Goal: Task Accomplishment & Management: Use online tool/utility

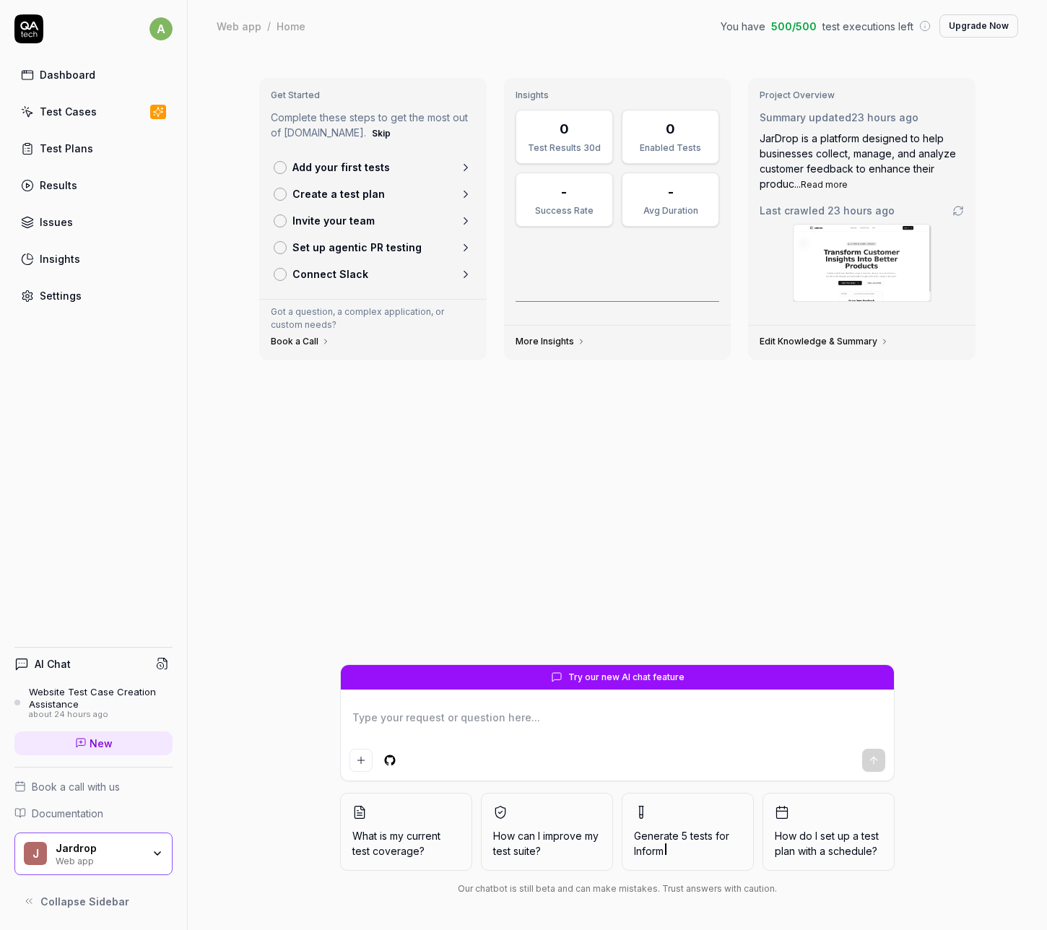
click at [113, 112] on link "Test Cases" at bounding box center [93, 112] width 158 height 28
click at [422, 165] on link "Add your first tests" at bounding box center [373, 167] width 210 height 27
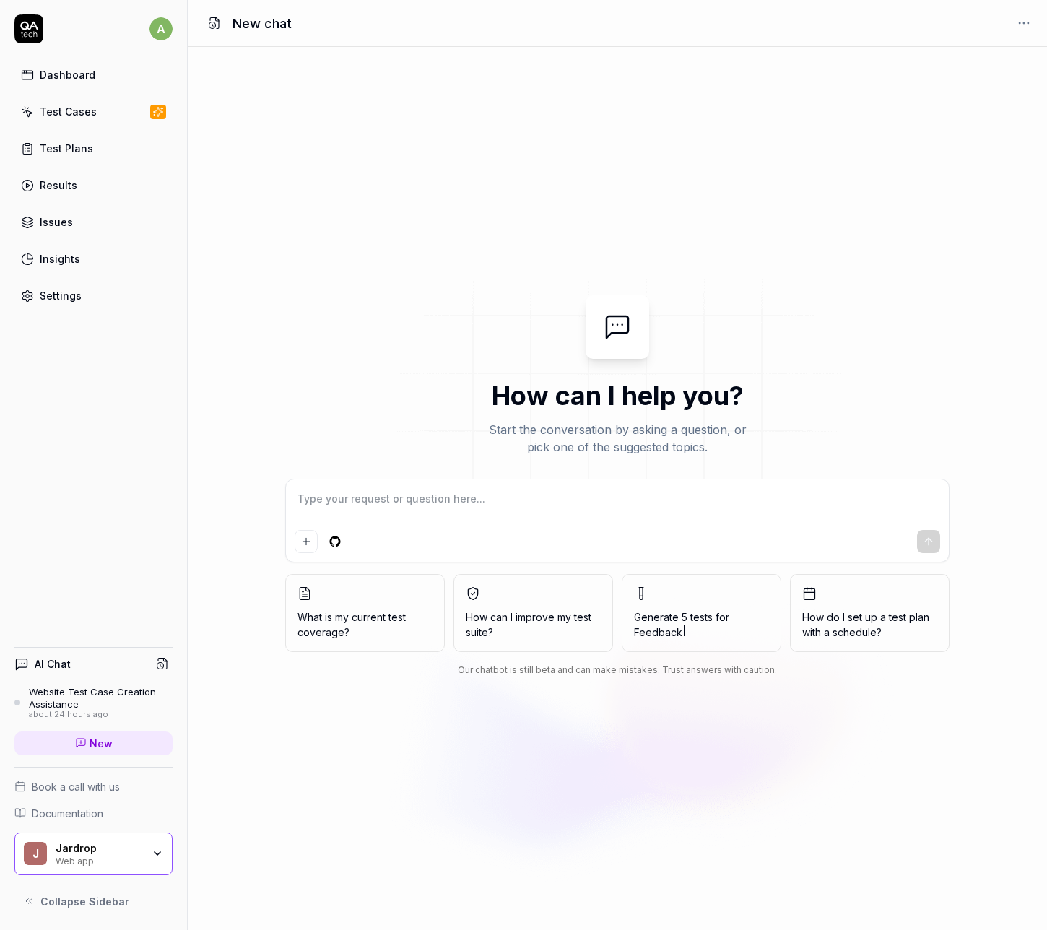
type textarea "*"
click at [115, 116] on link "Test Cases" at bounding box center [93, 112] width 158 height 28
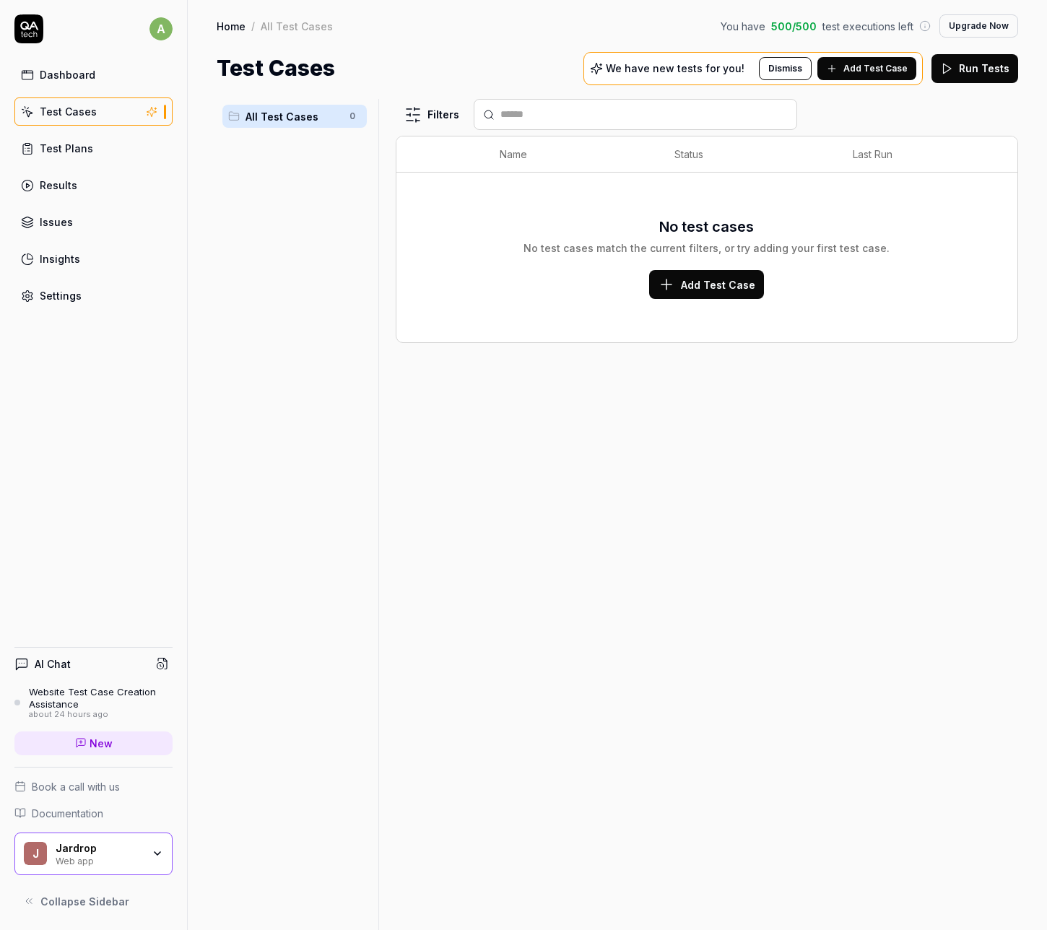
click at [708, 288] on span "Add Test Case" at bounding box center [718, 284] width 74 height 15
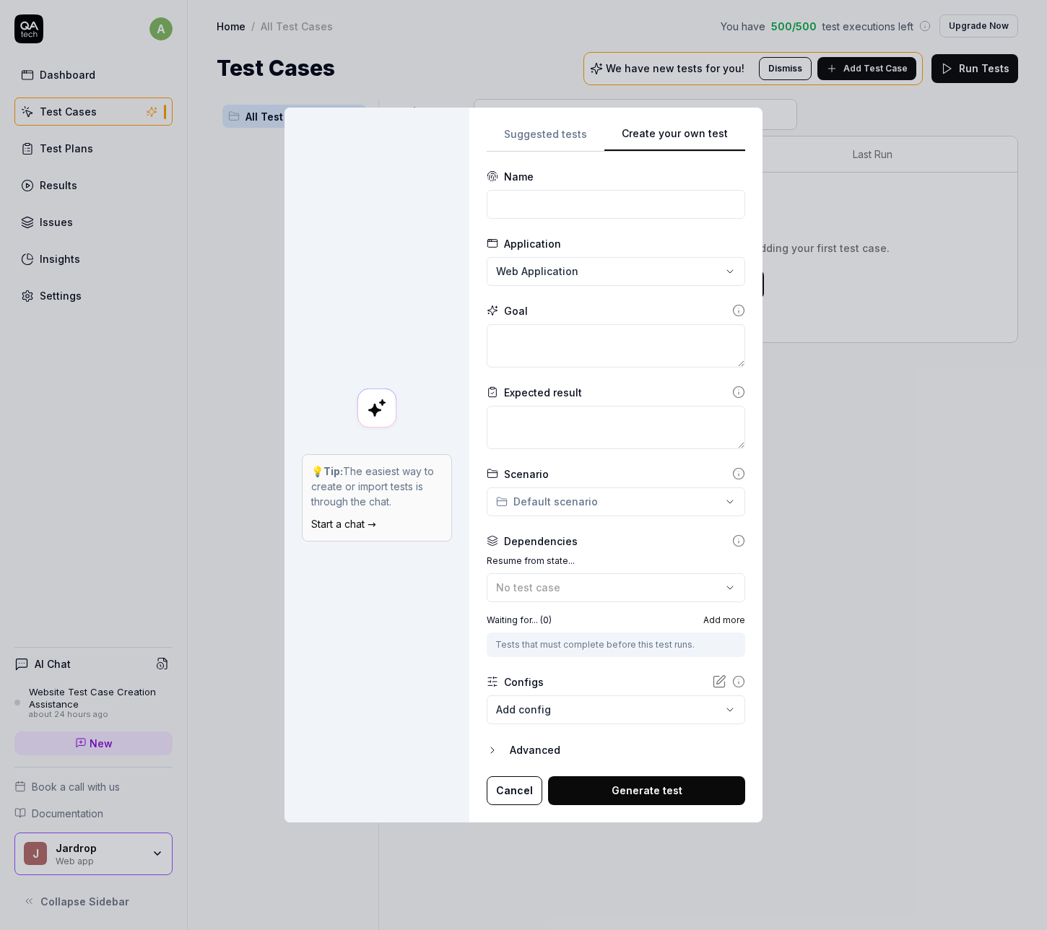
click at [558, 127] on div "**********" at bounding box center [523, 465] width 1047 height 930
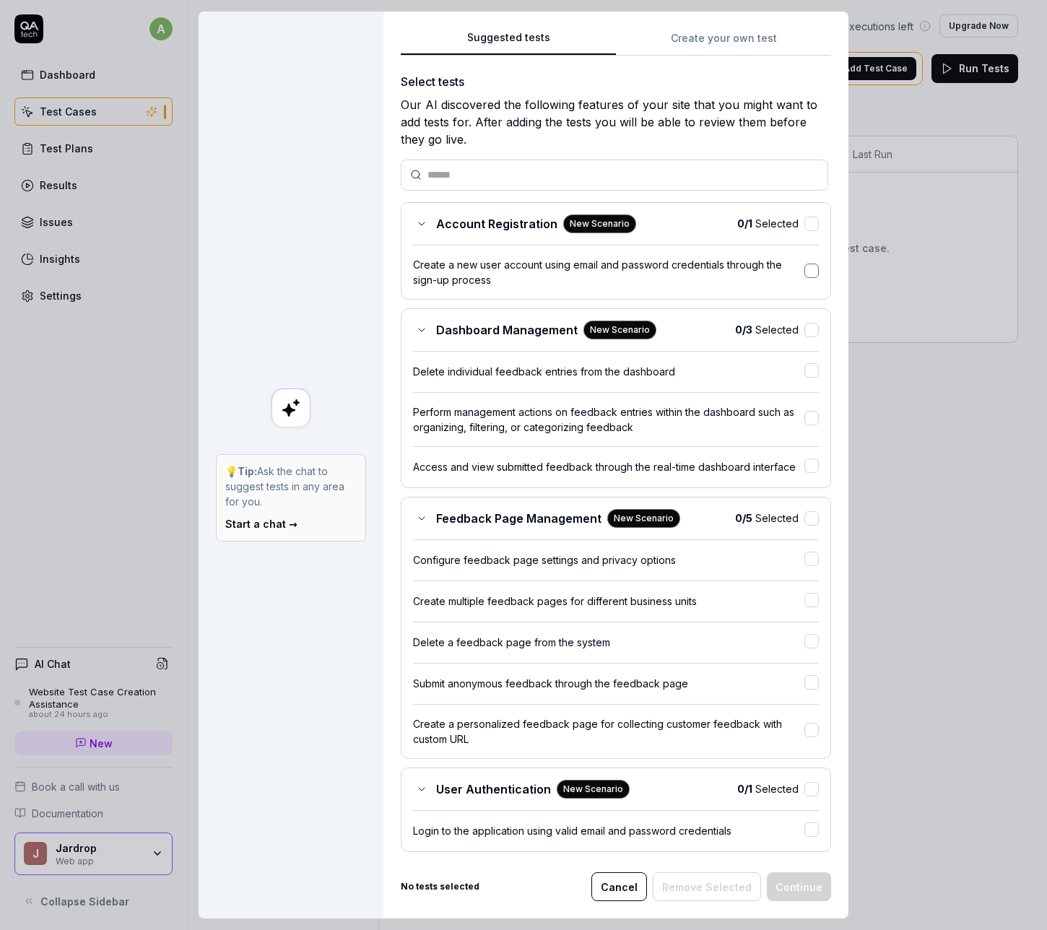
click at [805, 273] on button "button" at bounding box center [812, 271] width 14 height 14
click at [566, 264] on div "Create a new user account using email and password credentials through the sign…" at bounding box center [608, 272] width 391 height 30
click at [802, 878] on button "Continue" at bounding box center [799, 887] width 64 height 29
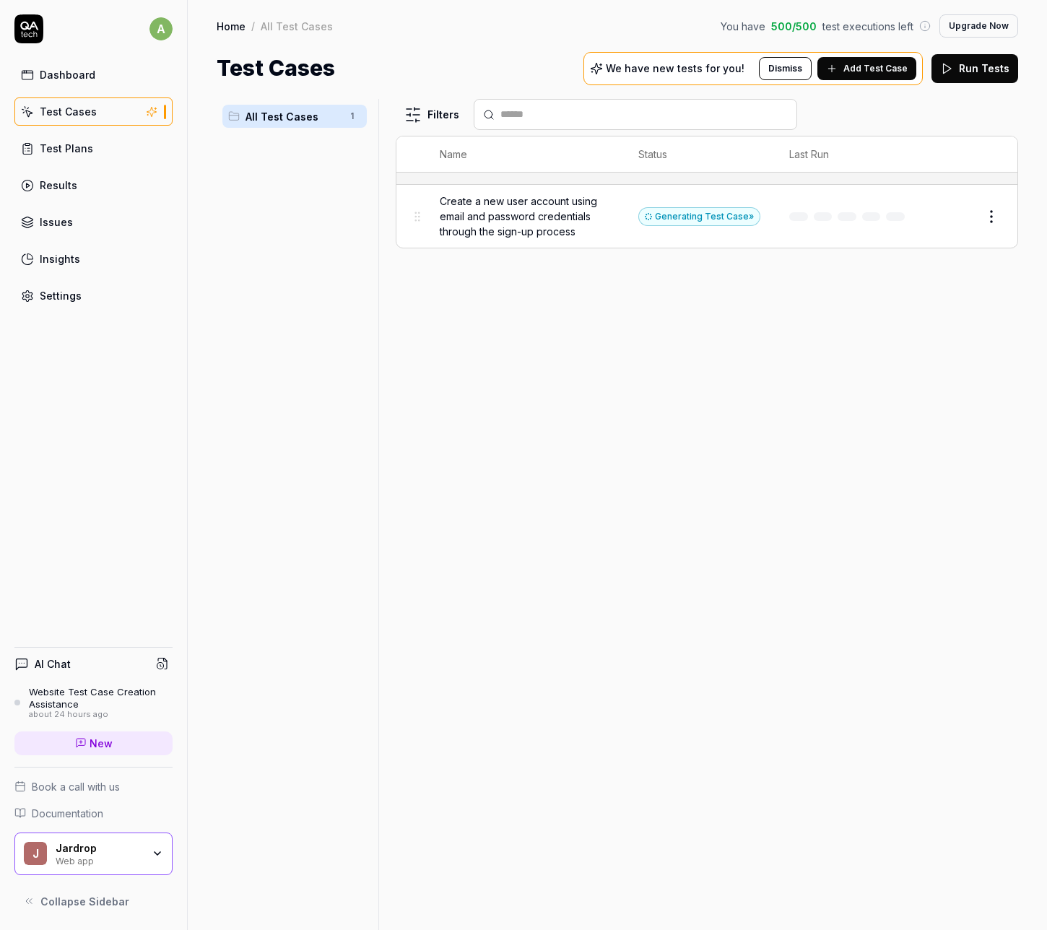
click at [885, 70] on span "Add Test Case" at bounding box center [876, 68] width 64 height 13
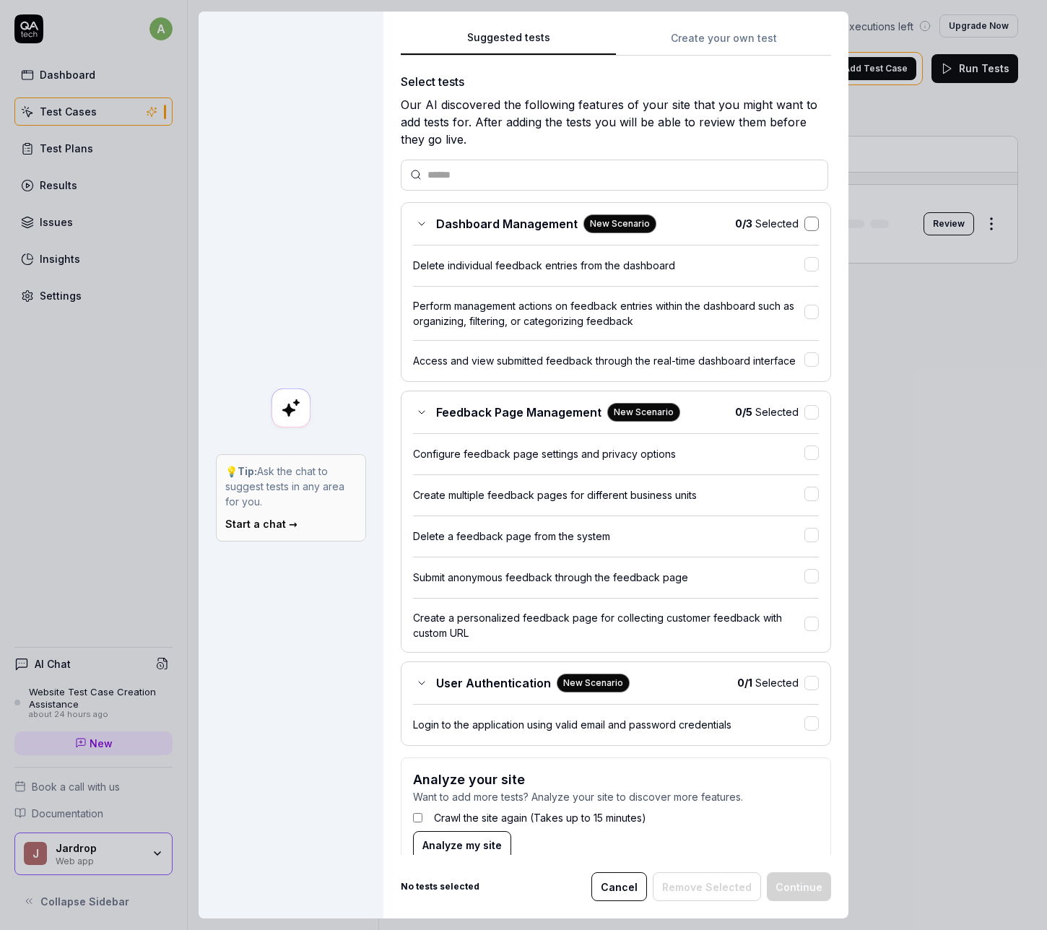
click at [810, 223] on button "button" at bounding box center [812, 224] width 14 height 14
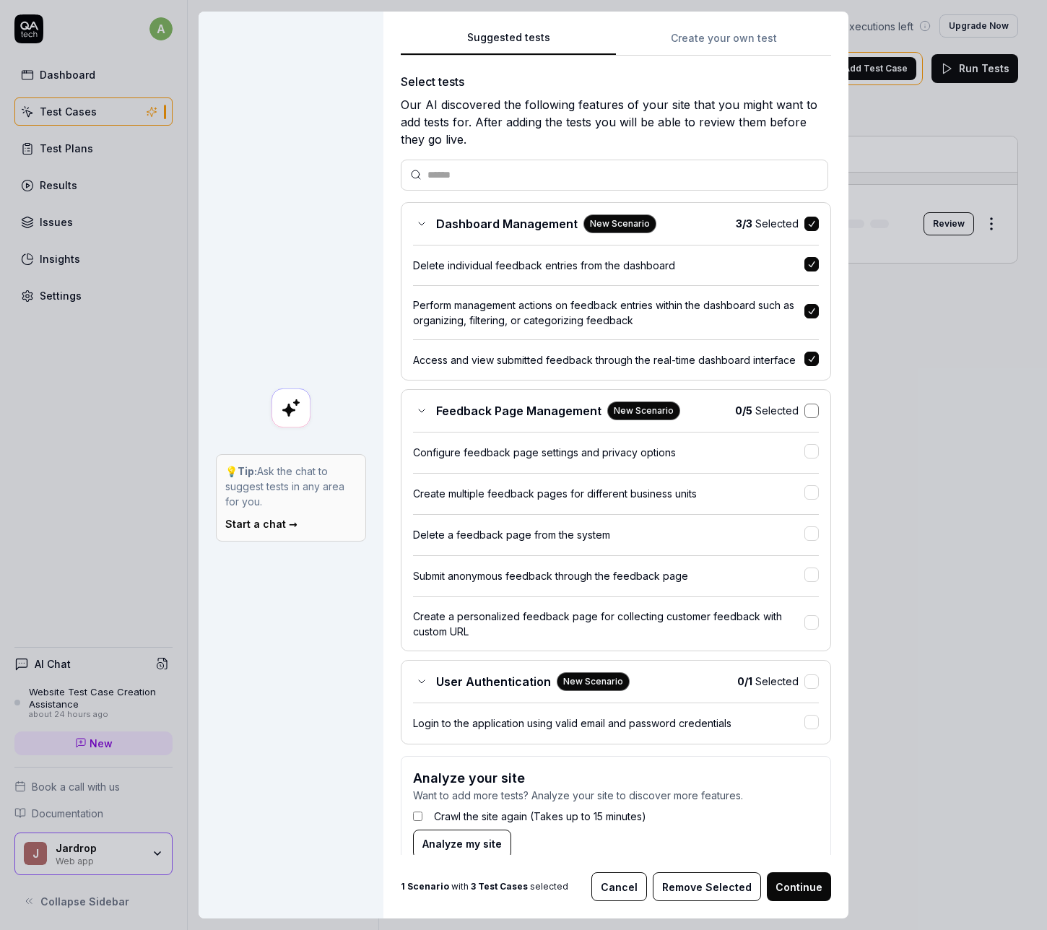
click at [814, 408] on button "button" at bounding box center [812, 411] width 14 height 14
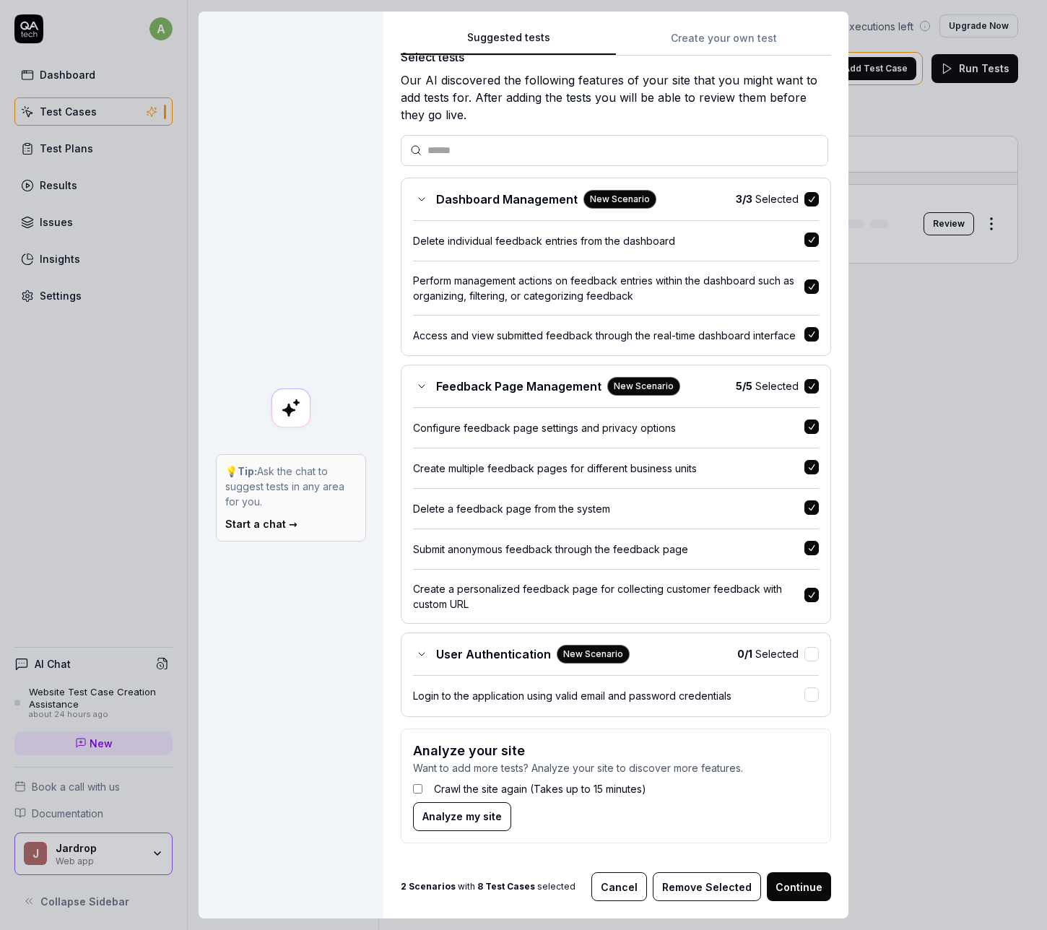
scroll to position [20, 0]
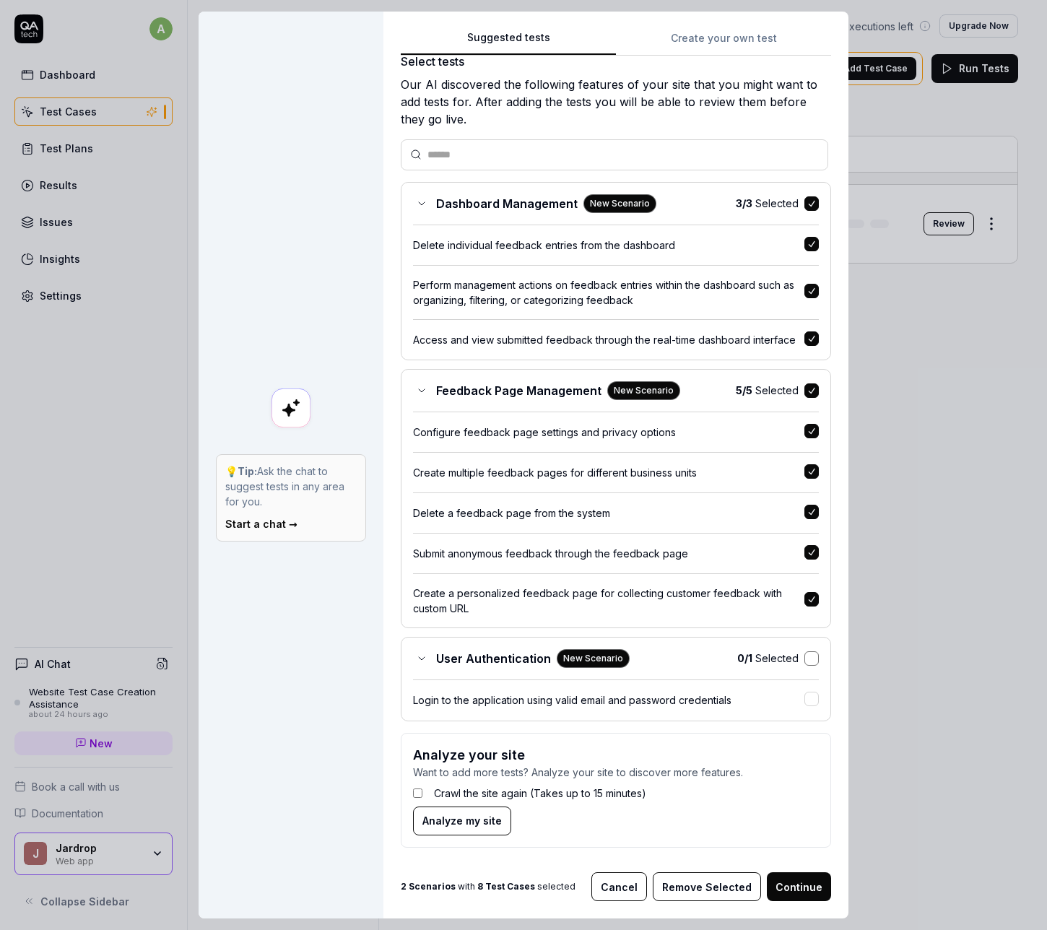
click at [812, 659] on button "button" at bounding box center [812, 659] width 14 height 14
click at [623, 794] on label "Crawl the site again (Takes up to 15 minutes)" at bounding box center [540, 792] width 212 height 15
click at [789, 889] on button "Continue" at bounding box center [799, 887] width 64 height 29
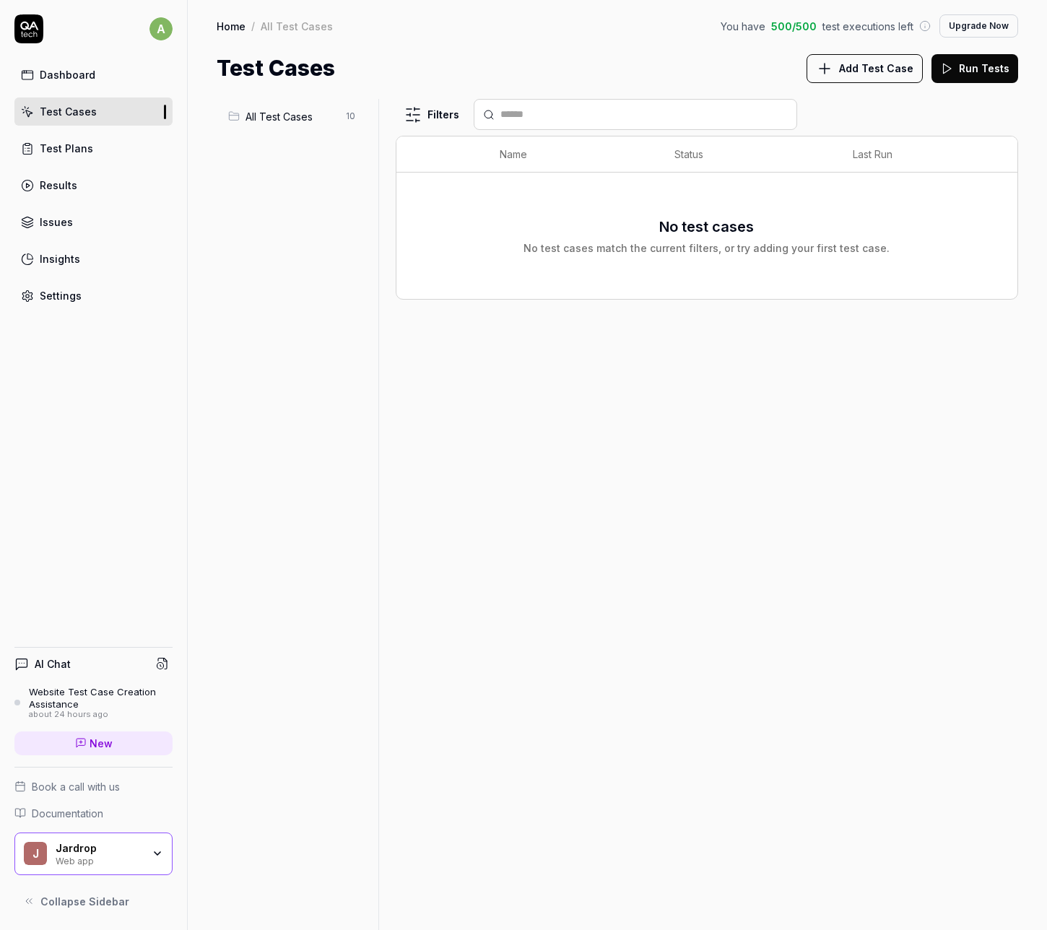
click at [980, 76] on button "Run Tests" at bounding box center [975, 68] width 87 height 29
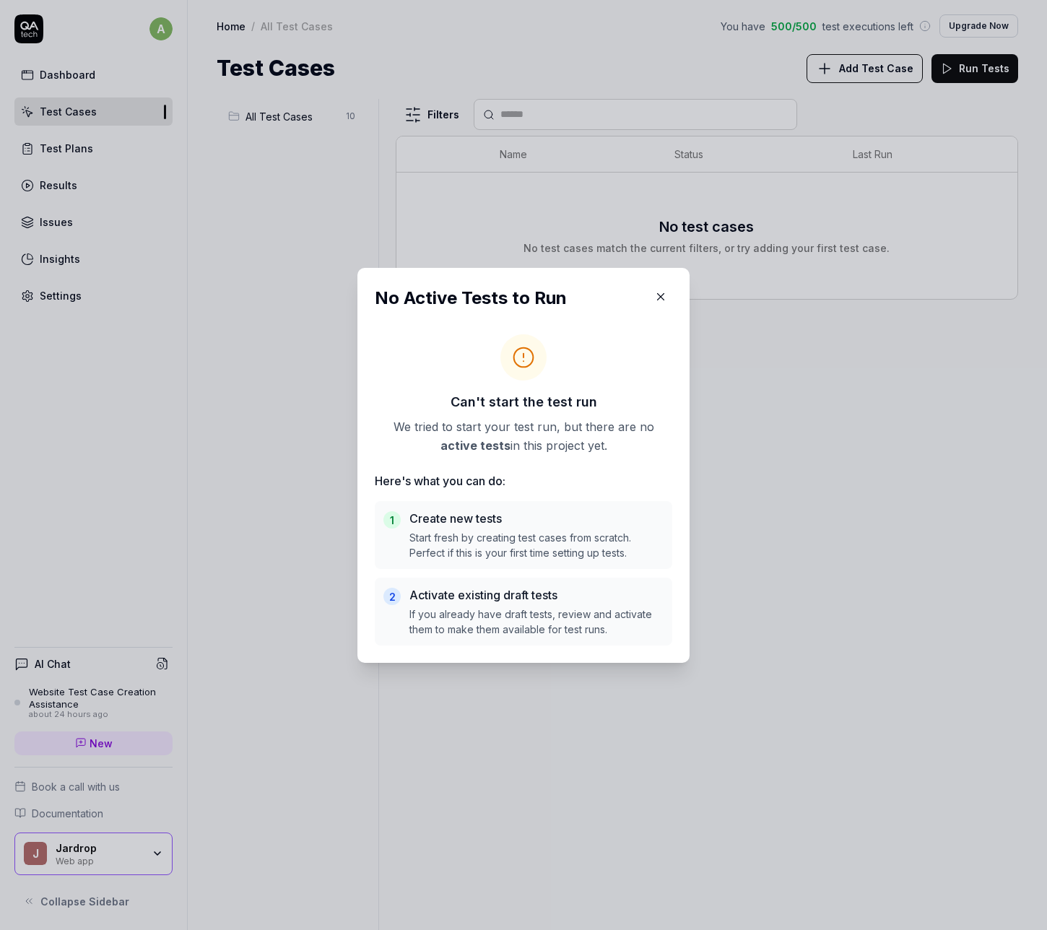
click at [667, 296] on icon "button" at bounding box center [660, 296] width 13 height 13
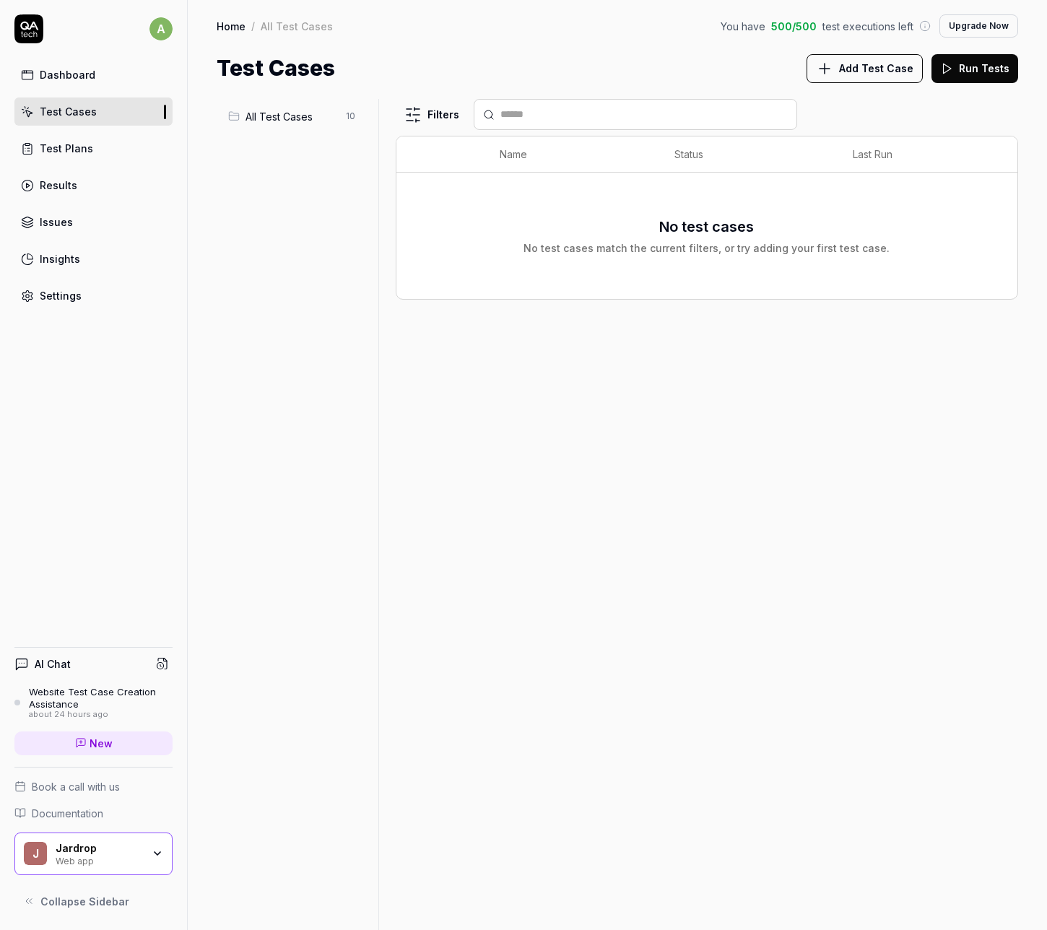
click at [263, 106] on div "All Test Cases 10" at bounding box center [294, 116] width 144 height 23
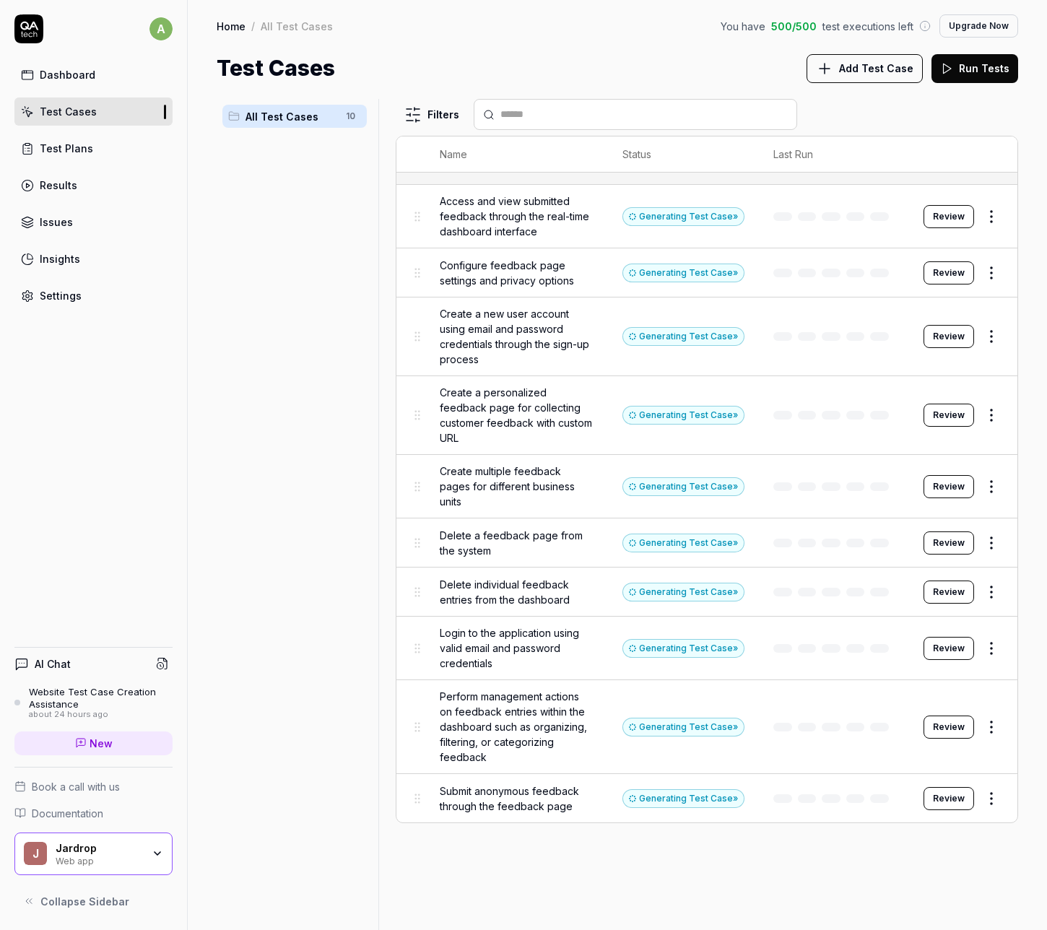
click at [952, 69] on polygon at bounding box center [948, 69] width 8 height 10
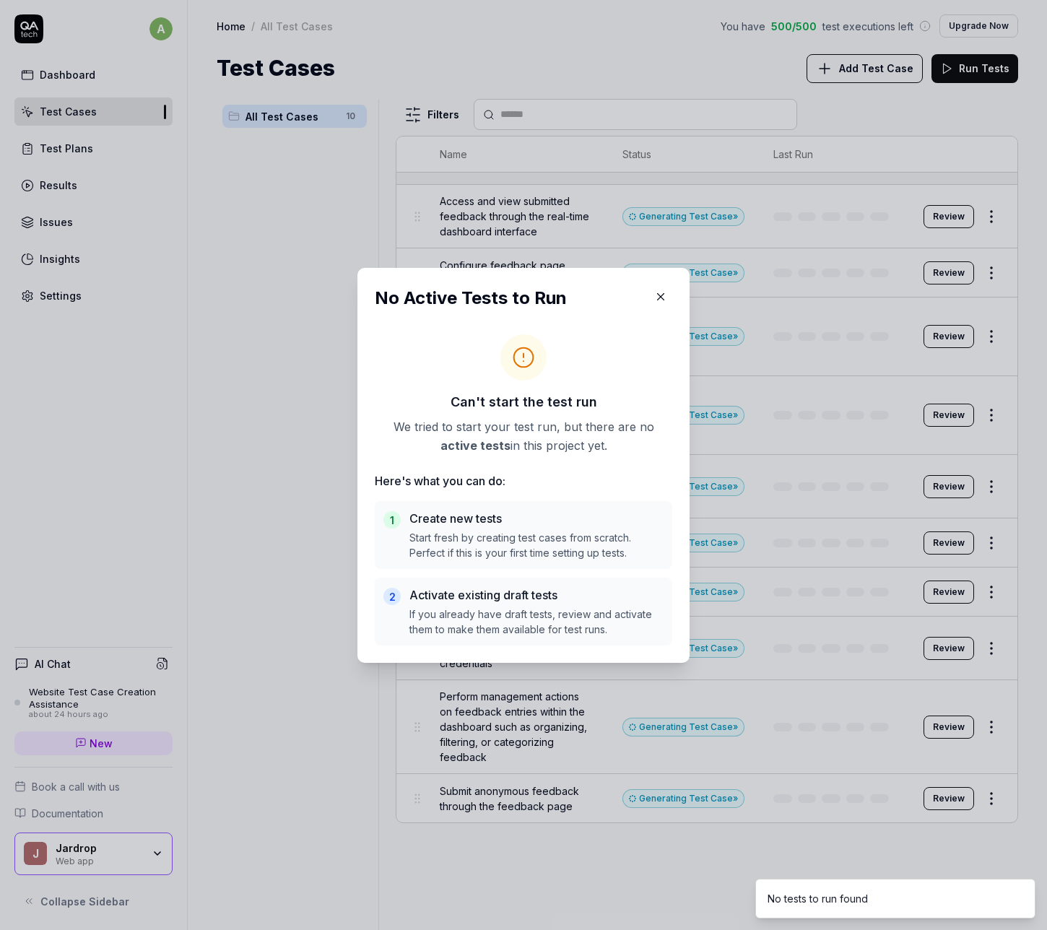
click at [653, 296] on button "button" at bounding box center [660, 296] width 23 height 23
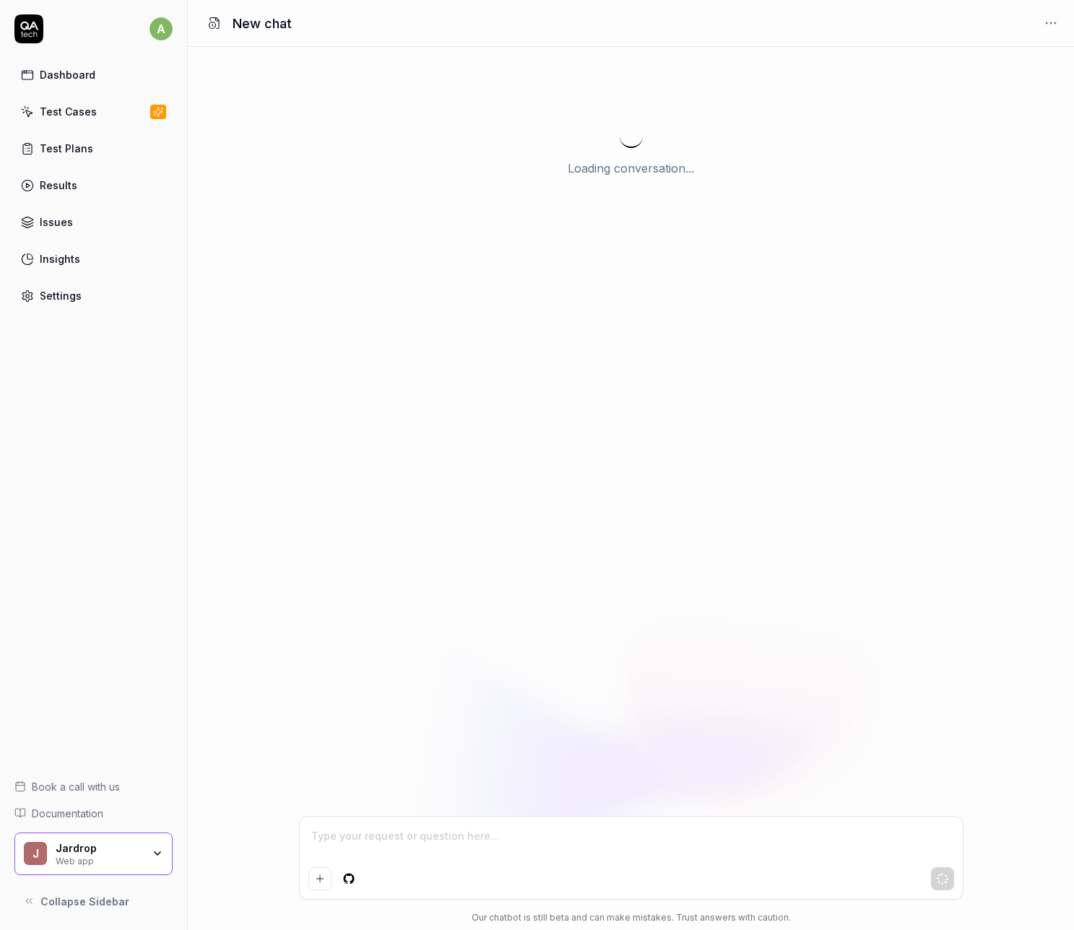
type textarea "*"
